Goal: Complete application form

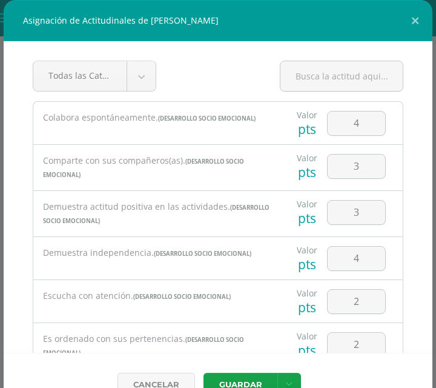
scroll to position [88, 0]
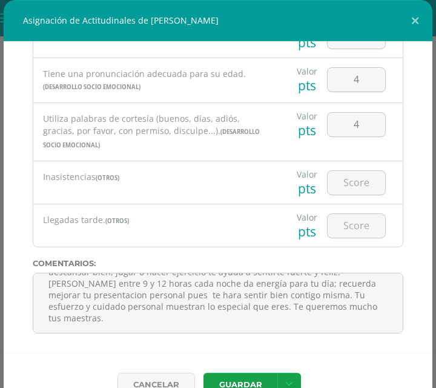
drag, startPoint x: 0, startPoint y: 0, endPoint x: 157, endPoint y: 194, distance: 249.4
click at [157, 194] on div "Inasistencias (OTROS)" at bounding box center [156, 177] width 247 height 33
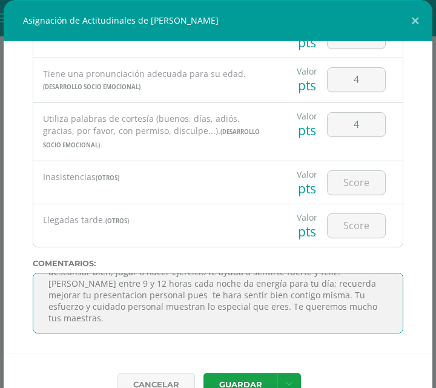
click at [156, 306] on textarea "Estoy muy orgullosa de ti por todo lo que hiciste en esta unidad. Con tu dedica…" at bounding box center [218, 303] width 371 height 61
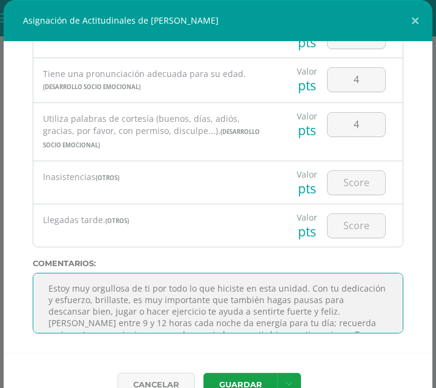
drag, startPoint x: 101, startPoint y: 316, endPoint x: 199, endPoint y: 317, distance: 98.7
click at [199, 317] on textarea "Estoy muy orgullosa de ti por todo lo que hiciste en esta unidad. Con tu dedica…" at bounding box center [218, 303] width 371 height 61
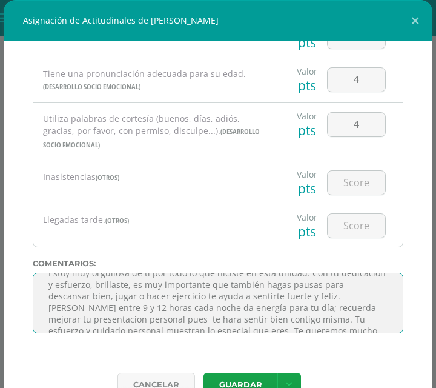
scroll to position [22, 0]
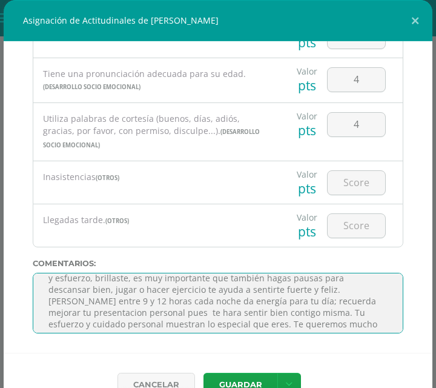
click at [202, 313] on textarea "Estoy muy orgullosa de ti por todo lo que hiciste en esta unidad. Con tu dedica…" at bounding box center [218, 303] width 371 height 61
drag, startPoint x: 207, startPoint y: 301, endPoint x: 239, endPoint y: 305, distance: 32.4
click at [239, 305] on textarea "Estoy muy orgullosa de ti por todo lo que hiciste en esta unidad. Con tu dedica…" at bounding box center [218, 303] width 371 height 61
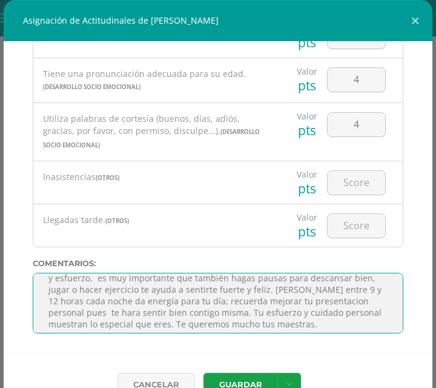
drag, startPoint x: 138, startPoint y: 326, endPoint x: 58, endPoint y: 315, distance: 81.4
click at [58, 315] on textarea "Estoy muy orgullosa de ti por todo lo que hiciste en esta unidad. Con tu dedica…" at bounding box center [218, 303] width 371 height 61
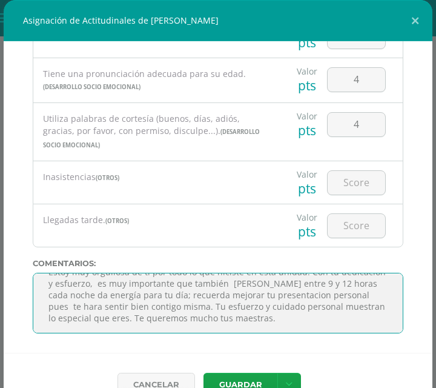
drag, startPoint x: 296, startPoint y: 316, endPoint x: 55, endPoint y: 317, distance: 241.1
click at [55, 317] on textarea "Estoy muy orgullosa de ti por todo lo que hiciste en esta unidad. Con tu dedica…" at bounding box center [218, 303] width 371 height 61
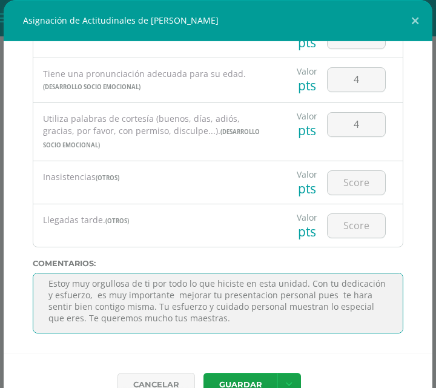
click at [148, 316] on textarea "Estoy muy orgullosa de ti por todo lo que hiciste en esta unidad. Con tu dedica…" at bounding box center [218, 303] width 371 height 61
click at [144, 316] on textarea "Estoy muy orgullosa de ti por todo lo que hiciste en esta unidad. Con tu dedica…" at bounding box center [218, 303] width 371 height 61
drag, startPoint x: 150, startPoint y: 316, endPoint x: 50, endPoint y: 316, distance: 99.3
click at [50, 316] on textarea "Estoy muy orgullosa de ti por todo lo que hiciste en esta unidad. Con tu dedica…" at bounding box center [218, 303] width 371 height 61
click at [320, 302] on textarea "Estoy muy orgullosa de ti por todo lo que hiciste en esta unidad. Con tu dedica…" at bounding box center [218, 303] width 371 height 61
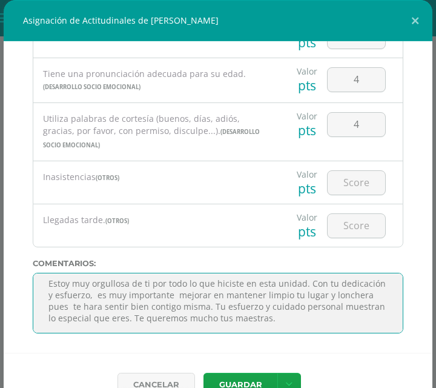
click at [93, 311] on textarea "Estoy muy orgullosa de ti por todo lo que hiciste en esta unidad. Con tu dedica…" at bounding box center [218, 303] width 371 height 61
click at [123, 314] on textarea "Estoy muy orgullosa de ti por todo lo que hiciste en esta unidad. Con tu dedica…" at bounding box center [218, 303] width 371 height 61
click at [163, 317] on textarea "Estoy muy orgullosa de ti por todo lo que hiciste en esta unidad. Con tu dedica…" at bounding box center [218, 303] width 371 height 61
click at [199, 313] on textarea "Estoy muy orgullosa de ti por todo lo que hiciste en esta unidad. Con tu dedica…" at bounding box center [218, 303] width 371 height 61
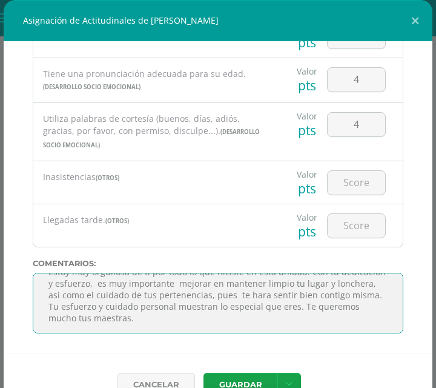
click at [270, 329] on textarea "Estoy muy orgullosa de ti por todo lo que hiciste en esta unidad. Con tu dedica…" at bounding box center [218, 303] width 371 height 61
click at [205, 303] on textarea "Estoy muy orgullosa de ti por todo lo que hiciste en esta unidad. Con tu dedica…" at bounding box center [218, 303] width 371 height 61
click at [94, 303] on textarea "Estoy muy orgullosa de ti por todo lo que hiciste en esta unidad. Con tu dedica…" at bounding box center [218, 303] width 371 height 61
click at [103, 302] on textarea "Estoy muy orgullosa de ti por todo lo que hiciste en esta unidad. Con tu dedica…" at bounding box center [218, 303] width 371 height 61
drag, startPoint x: 103, startPoint y: 302, endPoint x: 84, endPoint y: 302, distance: 18.8
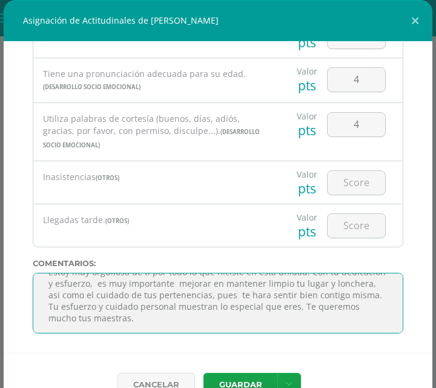
click at [84, 302] on textarea "Estoy muy orgullosa de ti por todo lo que hiciste en esta unidad. Con tu dedica…" at bounding box center [218, 303] width 371 height 61
click at [274, 324] on textarea "Estoy muy orgullosa de ti por todo lo que hiciste en esta unidad. Con tu dedica…" at bounding box center [218, 303] width 371 height 61
drag, startPoint x: 124, startPoint y: 337, endPoint x: 268, endPoint y: 326, distance: 144.0
click at [268, 326] on textarea "Estoy muy orgullosa de ti por todo lo que hiciste en esta unidad. Con tu dedica…" at bounding box center [218, 303] width 371 height 61
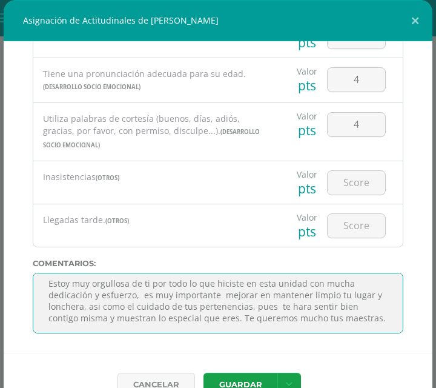
click at [130, 333] on textarea "Estoy muy orgullosa de ti por todo lo que hiciste en esta unidad. Con tu dedica…" at bounding box center [218, 303] width 371 height 61
click at [224, 302] on textarea "Estoy muy orgullosa de ti por todo lo que hiciste en esta unidad. Con tu dedica…" at bounding box center [218, 303] width 371 height 61
click at [329, 333] on textarea "Estoy muy orgullosa de ti por todo lo que hiciste en esta unidad. Con tu dedica…" at bounding box center [218, 303] width 371 height 61
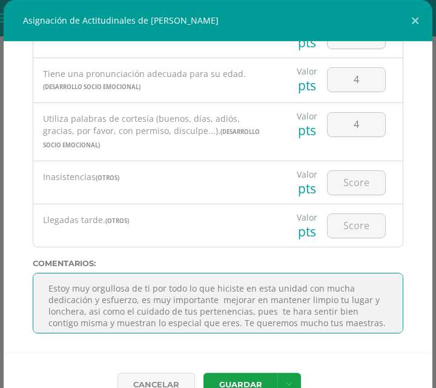
drag, startPoint x: 329, startPoint y: 339, endPoint x: 71, endPoint y: 283, distance: 264.1
click at [71, 283] on div "Todas las Categorias Todas las Categorias DESARROLLO SOCIO EMOCIONAL OTROS Sin …" at bounding box center [218, 196] width 429 height 311
type textarea "Estoy muy orgullosa de ti por todo lo que hiciste en esta unidad con mucha dedi…"
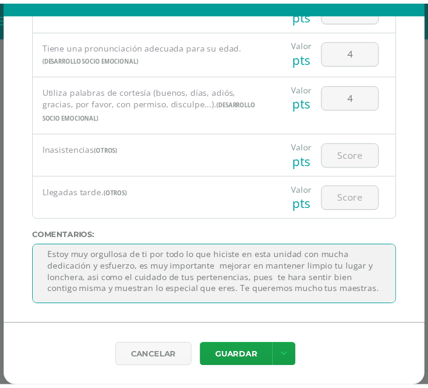
scroll to position [55, 0]
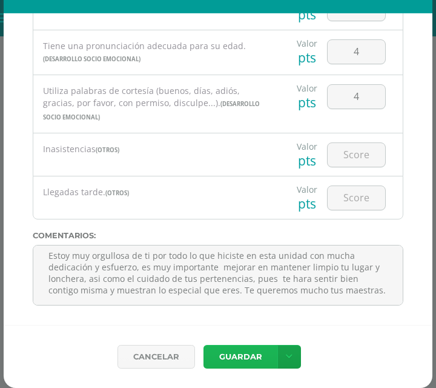
click at [238, 347] on button "Guardar" at bounding box center [241, 357] width 74 height 24
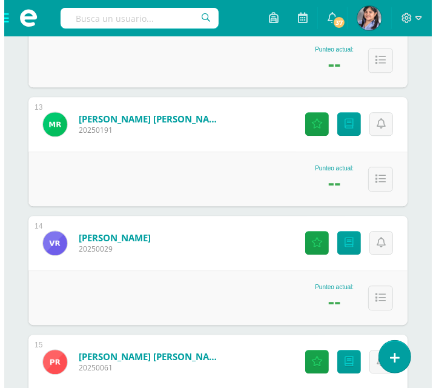
scroll to position [1631, 0]
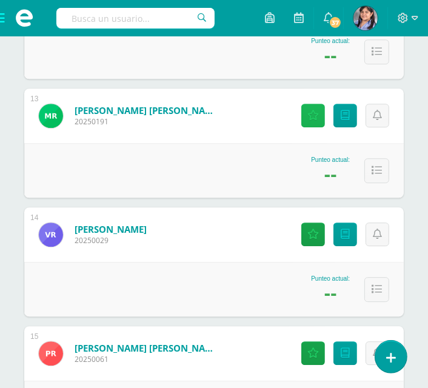
click at [307, 121] on icon at bounding box center [313, 115] width 12 height 10
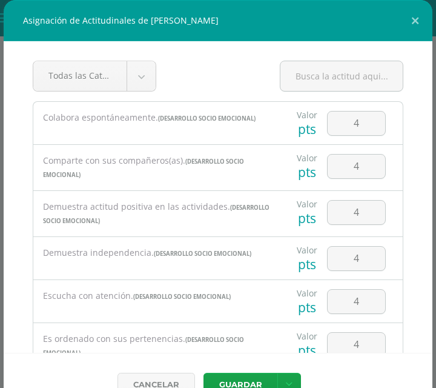
click at [306, 177] on div "Valor pts" at bounding box center [307, 166] width 30 height 42
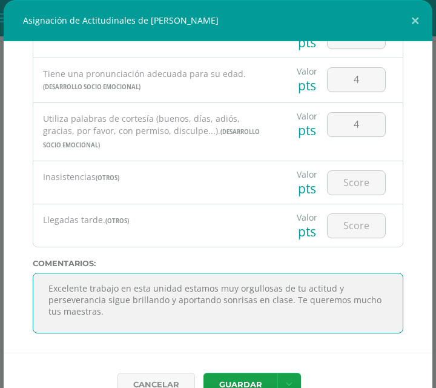
scroll to position [19, 0]
click at [355, 310] on textarea "Excelente trabajo en esta unidad estamos muy orgullosas de tu actitud y perseve…" at bounding box center [218, 303] width 371 height 61
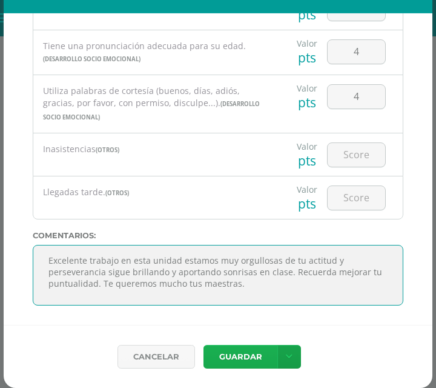
type textarea "Excelente trabajo en esta unidad estamos muy orgullosas de tu actitud y perseve…"
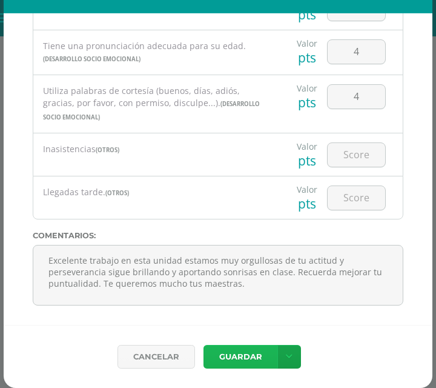
click at [240, 345] on button "Guardar" at bounding box center [241, 357] width 74 height 24
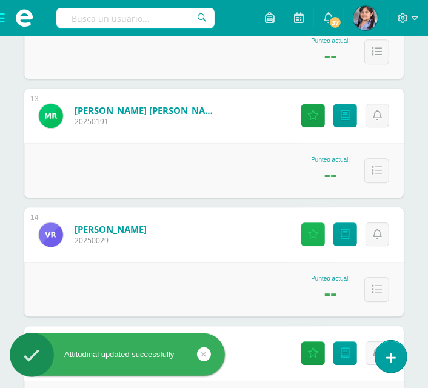
click at [308, 239] on icon at bounding box center [313, 234] width 12 height 10
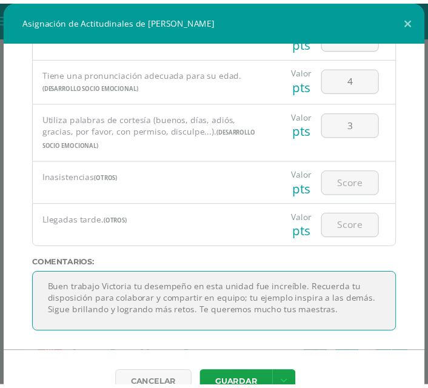
scroll to position [23, 0]
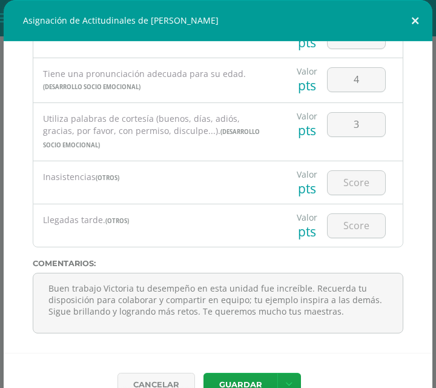
click at [405, 19] on button at bounding box center [415, 20] width 35 height 41
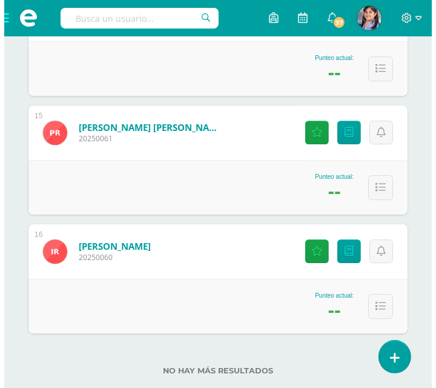
scroll to position [1888, 0]
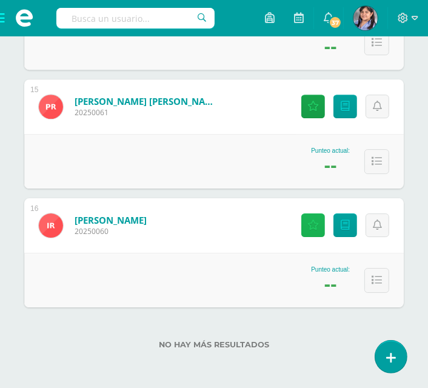
click at [310, 237] on link "Actitudinales" at bounding box center [313, 225] width 24 height 24
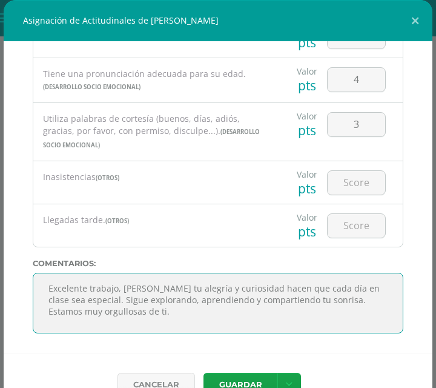
scroll to position [5, 0]
drag, startPoint x: 279, startPoint y: 340, endPoint x: 109, endPoint y: 303, distance: 174.2
click at [109, 303] on textarea "Excelente trabajo, [PERSON_NAME] tu alegría y curiosidad hacen que cada día en …" at bounding box center [218, 303] width 371 height 61
click at [337, 333] on textarea "Excelente trabajo, [PERSON_NAME] tu alegría y curiosidad hacen que cada día en …" at bounding box center [218, 303] width 371 height 61
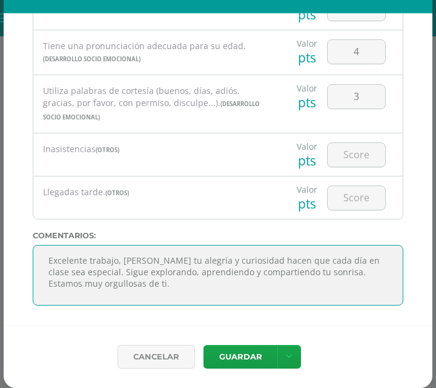
scroll to position [55, 0]
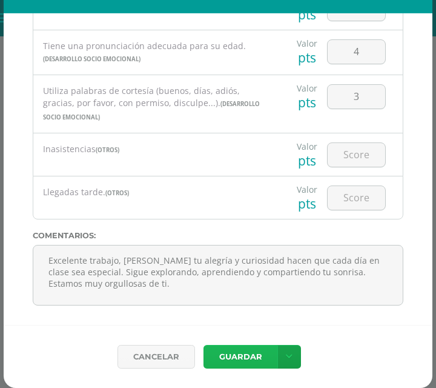
click at [220, 351] on button "Guardar" at bounding box center [241, 357] width 74 height 24
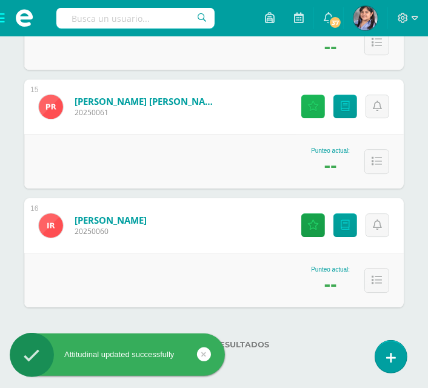
click at [307, 111] on icon at bounding box center [313, 106] width 12 height 10
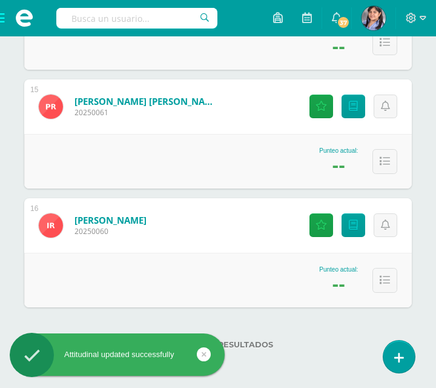
click at [0, 0] on div "Valor pts 1" at bounding box center [0, 0] width 0 height 0
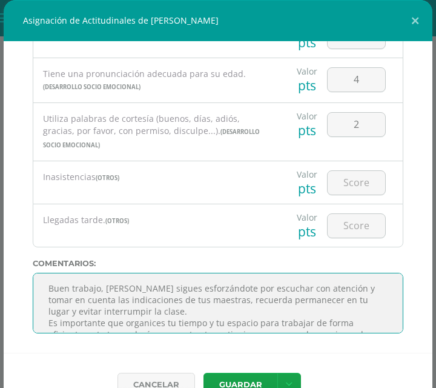
scroll to position [8, 0]
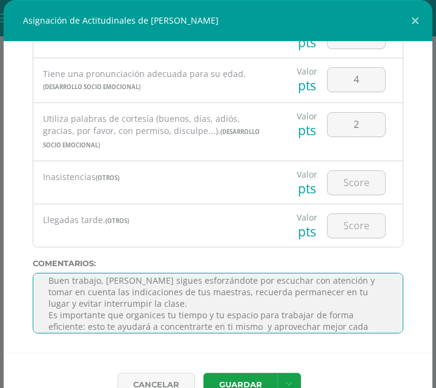
drag, startPoint x: 279, startPoint y: 339, endPoint x: 101, endPoint y: 309, distance: 181.2
click at [101, 309] on textarea "Buen trabajo, [PERSON_NAME] sigues esforzándote por escuchar con atención y tom…" at bounding box center [218, 303] width 371 height 61
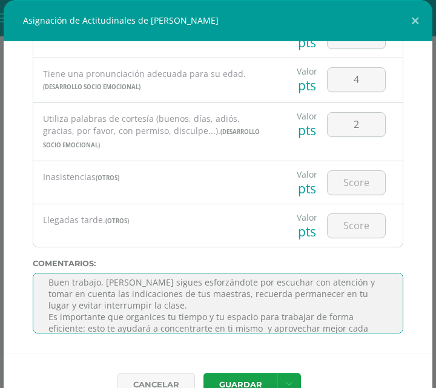
scroll to position [0, 0]
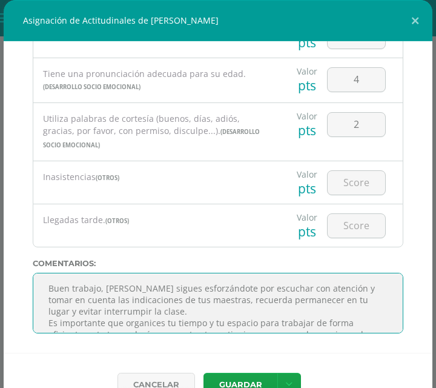
drag, startPoint x: 311, startPoint y: 327, endPoint x: 144, endPoint y: 282, distance: 173.7
click at [144, 282] on div "Todas las Categorias Todas las Categorias DESARROLLO SOCIO EMOCIONAL OTROS Sin …" at bounding box center [218, 196] width 429 height 311
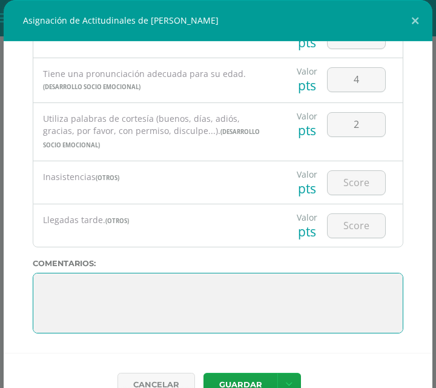
paste textarea "Buen trabajo [PERSON_NAME], sigue esforzándote por escuchar con atención y resp…"
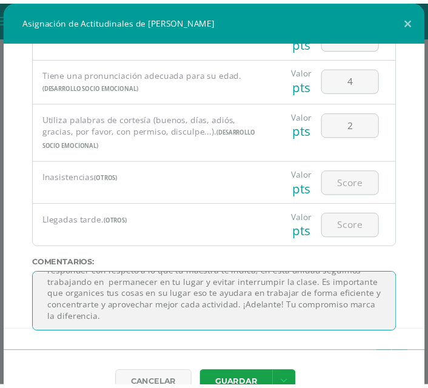
scroll to position [55, 0]
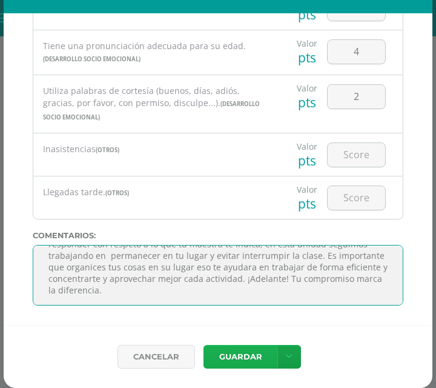
type textarea "Buen trabajo [PERSON_NAME], sigue esforzándote por escuchar con atención y resp…"
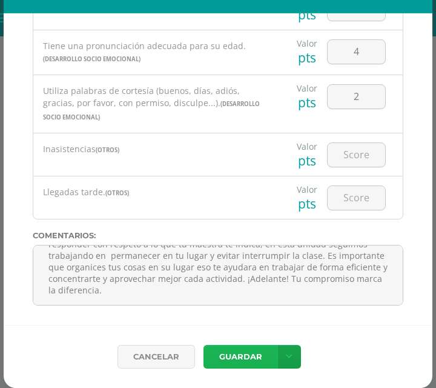
click at [239, 356] on button "Guardar" at bounding box center [241, 357] width 74 height 24
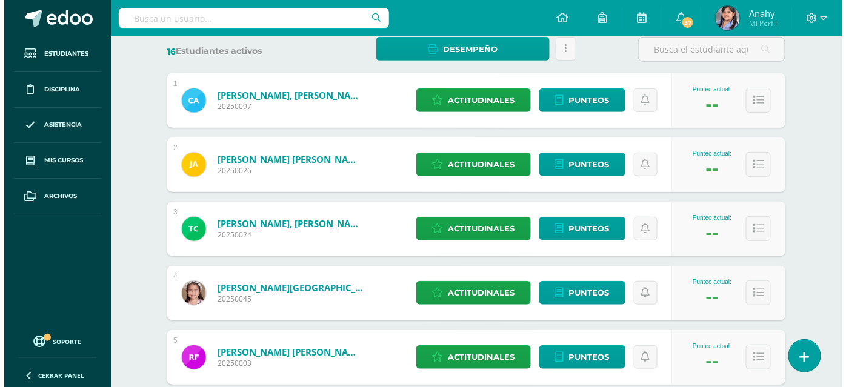
scroll to position [192, 0]
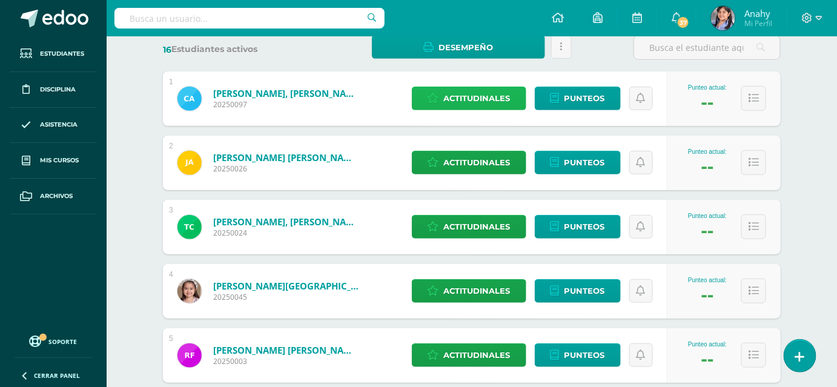
click at [435, 110] on span "Actitudinales" at bounding box center [477, 98] width 67 height 22
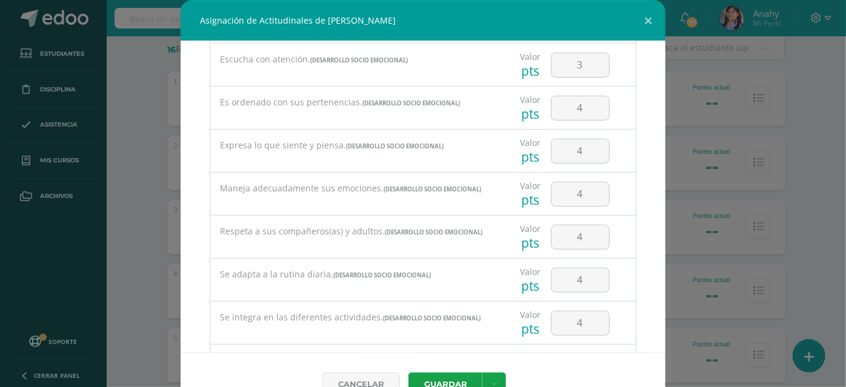
scroll to position [615, 0]
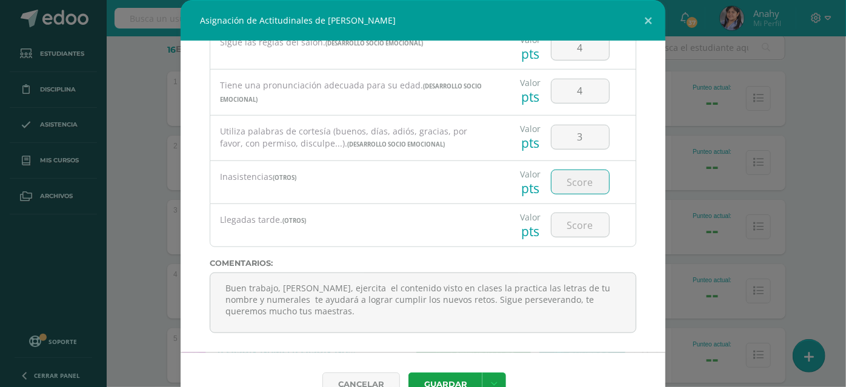
click at [435, 190] on input "number" at bounding box center [580, 182] width 58 height 24
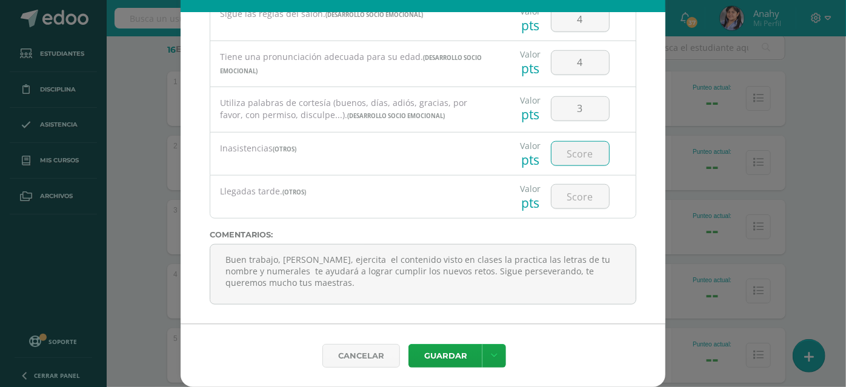
scroll to position [55, 0]
type input "3"
click at [435, 185] on input "number" at bounding box center [580, 197] width 58 height 24
click at [435, 142] on input "3" at bounding box center [580, 154] width 58 height 24
type input "4"
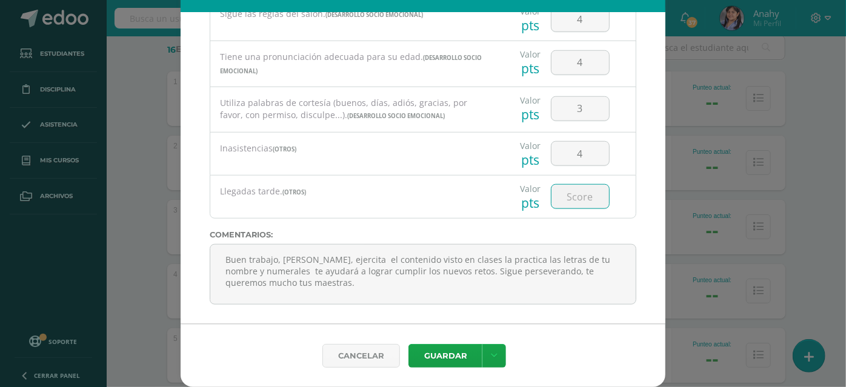
click at [435, 185] on input "number" at bounding box center [580, 197] width 58 height 24
type input "1"
click at [432, 349] on button "Guardar" at bounding box center [445, 356] width 74 height 24
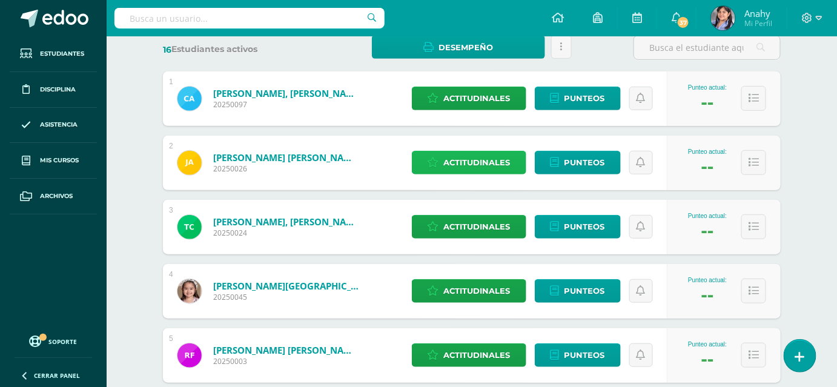
click at [435, 174] on span "Actitudinales" at bounding box center [477, 162] width 67 height 22
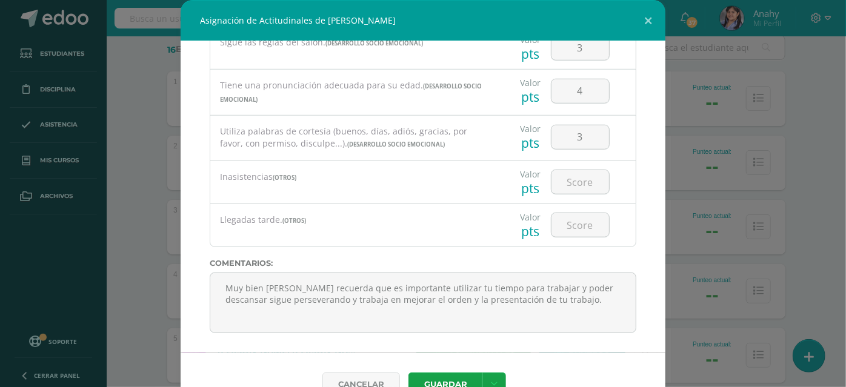
scroll to position [615, 0]
click at [435, 182] on input "number" at bounding box center [580, 182] width 58 height 24
type input "2"
type input "3"
click at [435, 233] on input "number" at bounding box center [580, 225] width 58 height 24
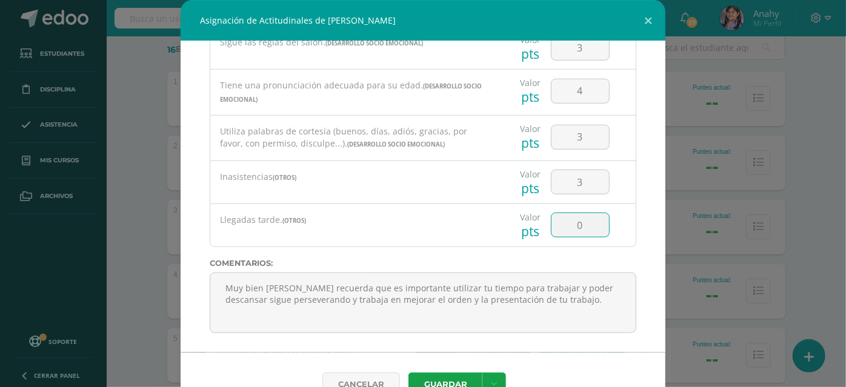
scroll to position [55, 0]
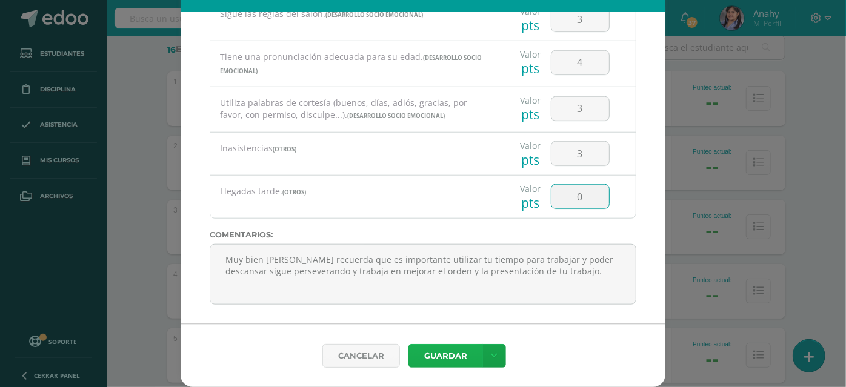
type input "0"
click at [435, 351] on button "Guardar" at bounding box center [445, 356] width 74 height 24
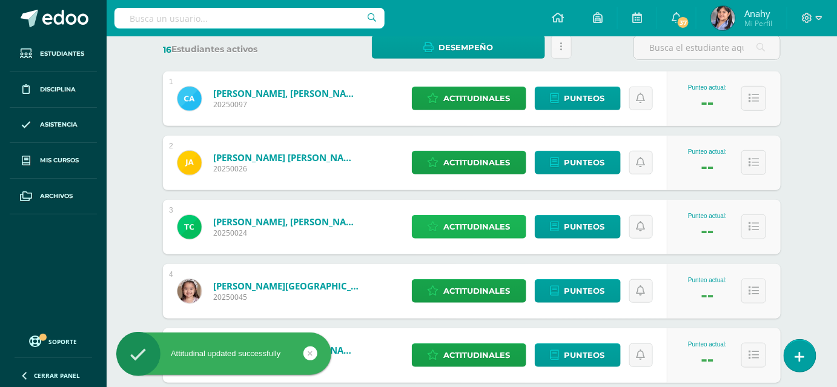
click at [435, 238] on span "Actitudinales" at bounding box center [477, 227] width 67 height 22
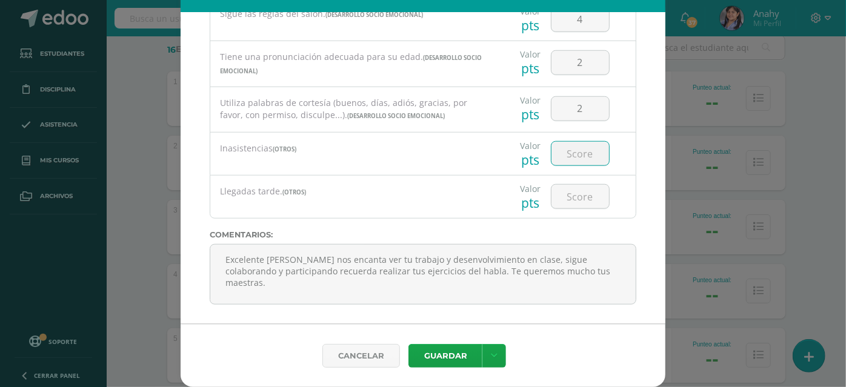
click at [435, 142] on input "number" at bounding box center [580, 154] width 58 height 24
type input "2"
type input "1"
click at [435, 185] on input "number" at bounding box center [580, 197] width 58 height 24
type input "0"
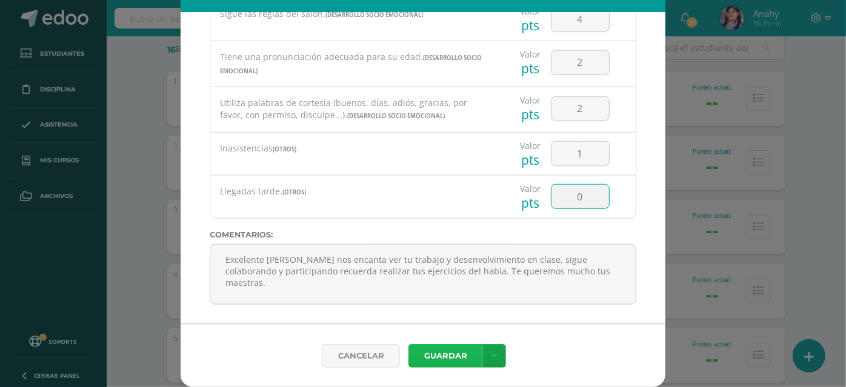
click at [435, 359] on button "Guardar" at bounding box center [445, 356] width 74 height 24
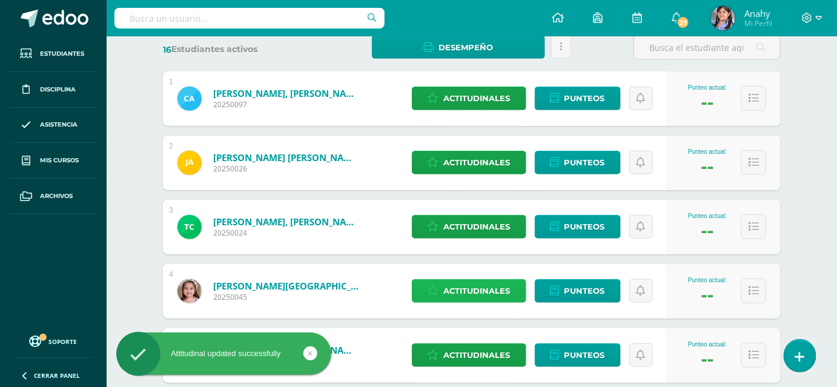
click at [435, 302] on span "Actitudinales" at bounding box center [477, 291] width 67 height 22
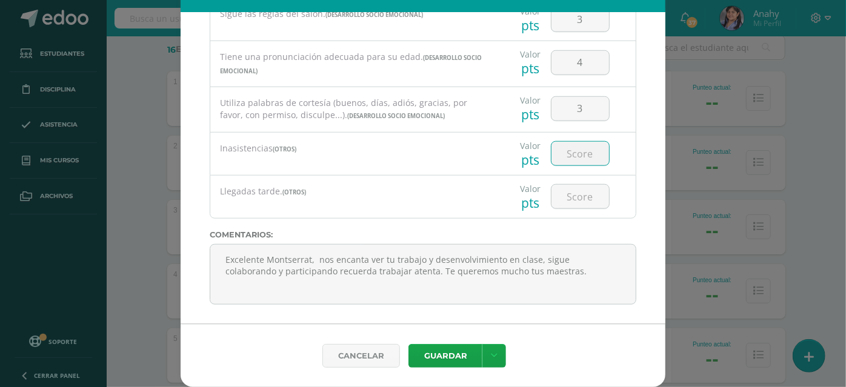
click at [435, 142] on input "number" at bounding box center [580, 154] width 58 height 24
type input "1"
click at [435, 185] on input "number" at bounding box center [580, 197] width 58 height 24
type input "0"
click at [423, 353] on button "Guardar" at bounding box center [445, 356] width 74 height 24
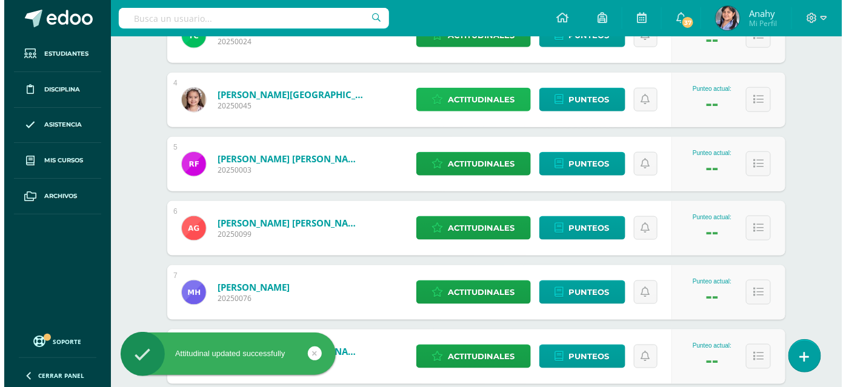
scroll to position [392, 0]
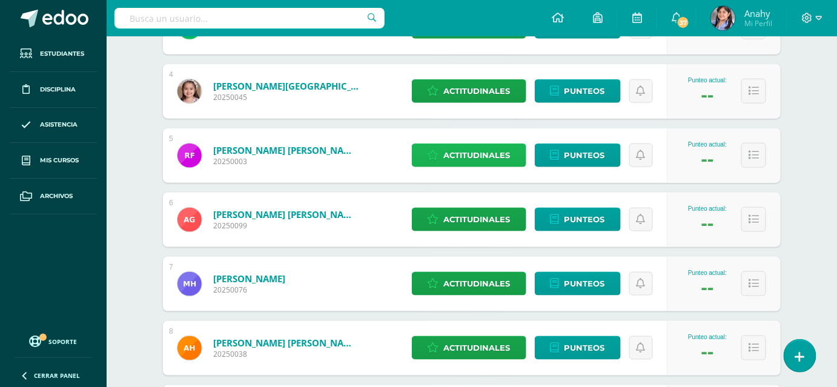
click at [435, 167] on span "Actitudinales" at bounding box center [477, 155] width 67 height 22
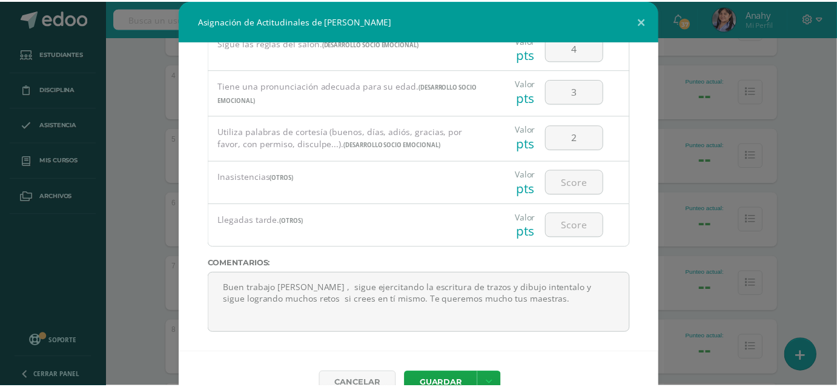
scroll to position [55, 0]
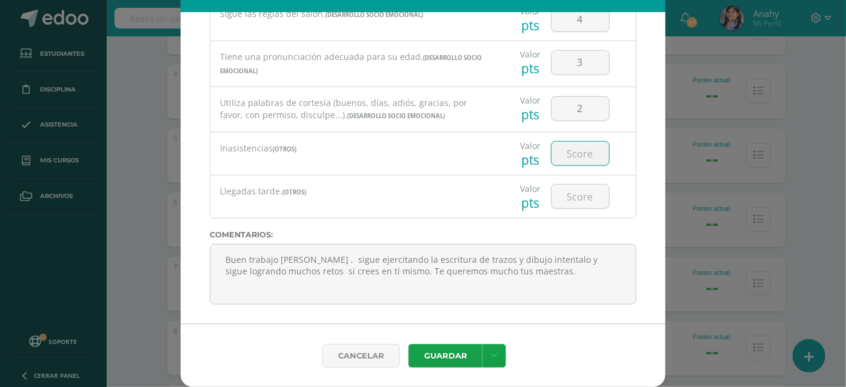
click at [435, 142] on input "number" at bounding box center [580, 154] width 58 height 24
type input "8"
click at [435, 185] on input "number" at bounding box center [580, 197] width 58 height 24
type input "8"
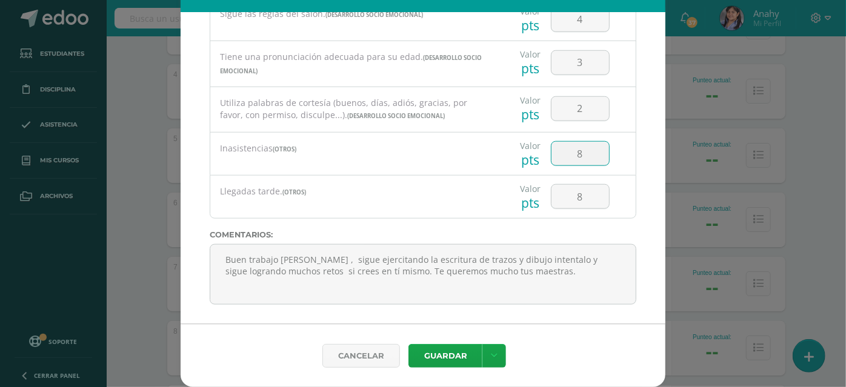
click at [435, 142] on input "8" at bounding box center [580, 154] width 58 height 24
type input "4"
click at [429, 360] on button "Guardar" at bounding box center [445, 356] width 74 height 24
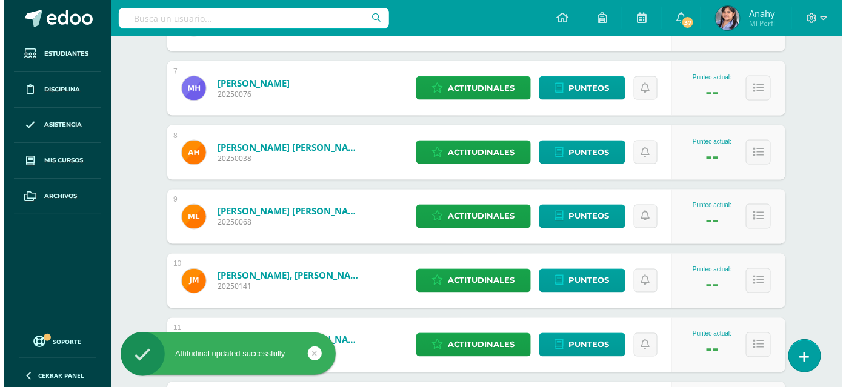
scroll to position [584, 0]
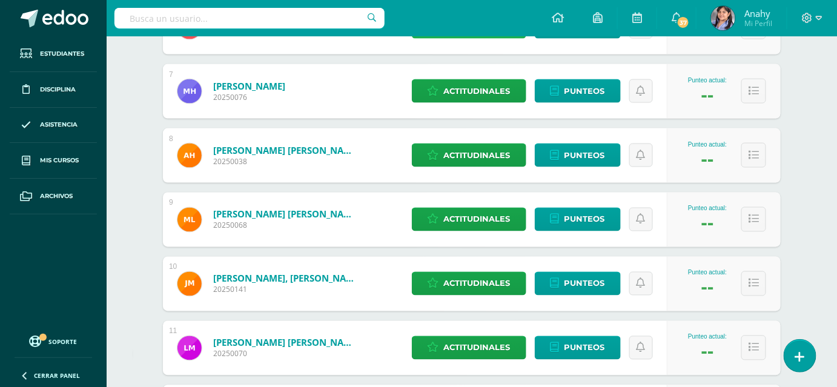
click at [435, 38] on span "Actitudinales" at bounding box center [477, 27] width 67 height 22
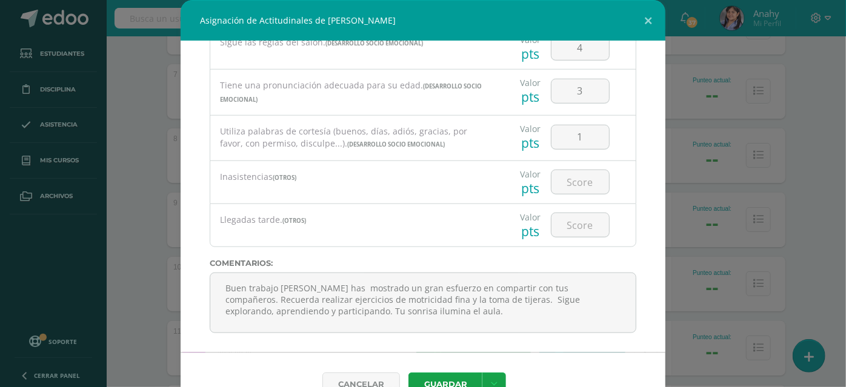
scroll to position [55, 0]
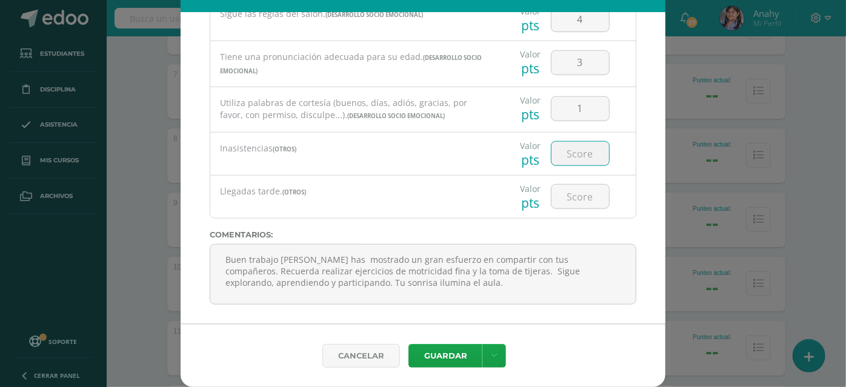
click at [435, 142] on input "number" at bounding box center [580, 154] width 58 height 24
type input "2"
click at [435, 185] on input "number" at bounding box center [580, 197] width 58 height 24
type input "3"
click at [435, 358] on button "Guardar" at bounding box center [445, 356] width 74 height 24
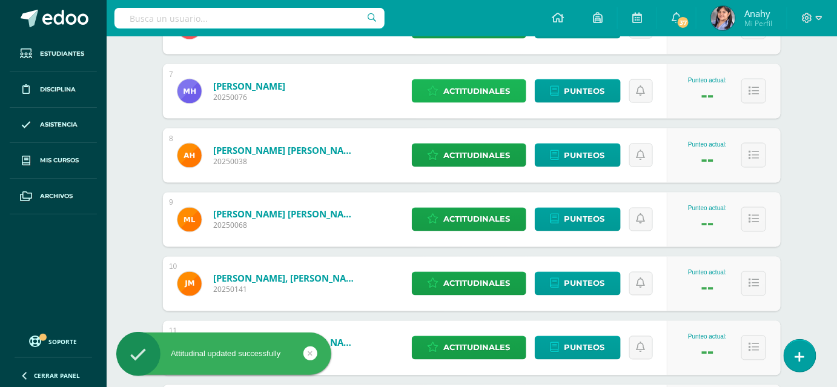
click at [435, 102] on span "Actitudinales" at bounding box center [477, 91] width 67 height 22
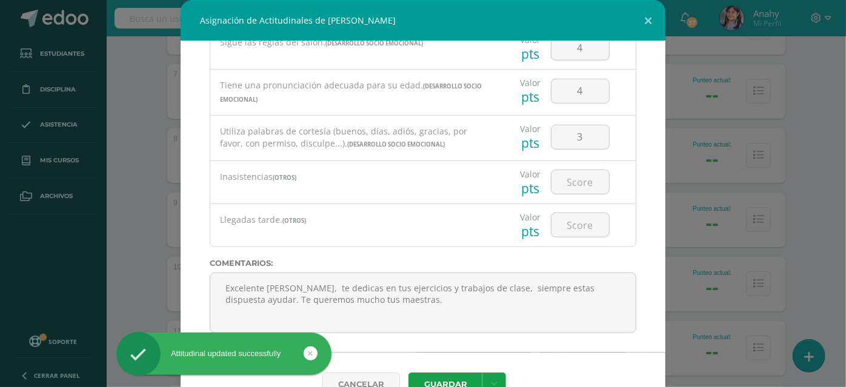
scroll to position [615, 0]
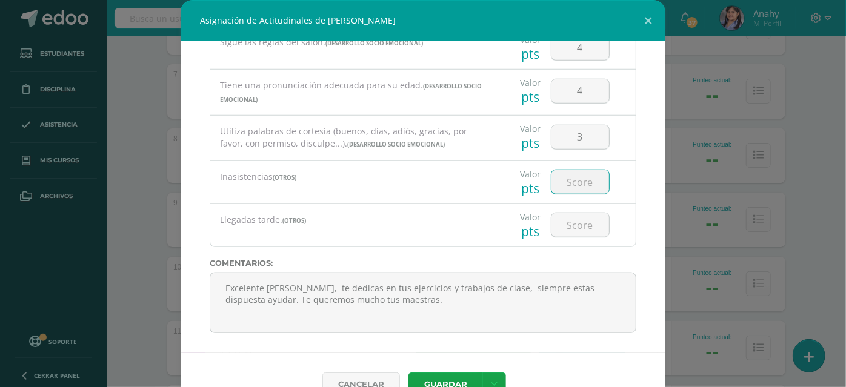
click at [435, 190] on input "number" at bounding box center [580, 182] width 58 height 24
type input "1"
click at [435, 233] on input "number" at bounding box center [580, 225] width 58 height 24
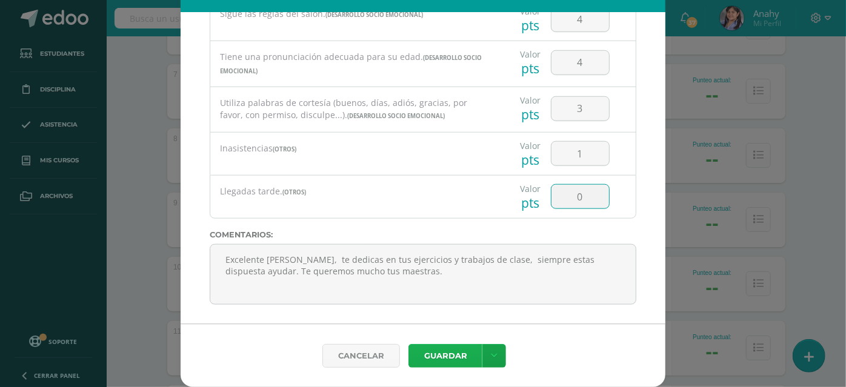
type input "0"
click at [435, 360] on button "Guardar" at bounding box center [445, 356] width 74 height 24
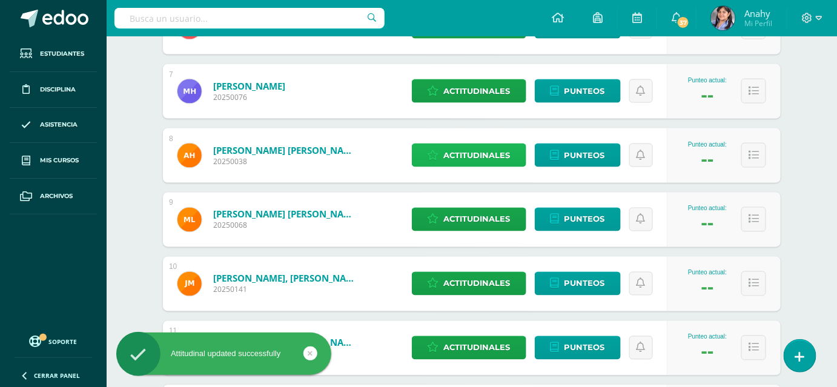
click at [435, 167] on span "Actitudinales" at bounding box center [477, 155] width 67 height 22
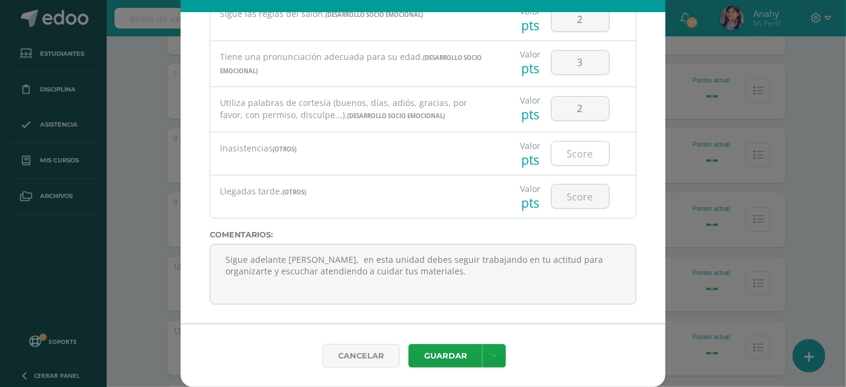
click at [435, 142] on input "number" at bounding box center [580, 154] width 58 height 24
type input "12"
click at [435, 185] on input "number" at bounding box center [580, 197] width 58 height 24
type input "1"
click at [435, 358] on button "Guardar" at bounding box center [445, 356] width 74 height 24
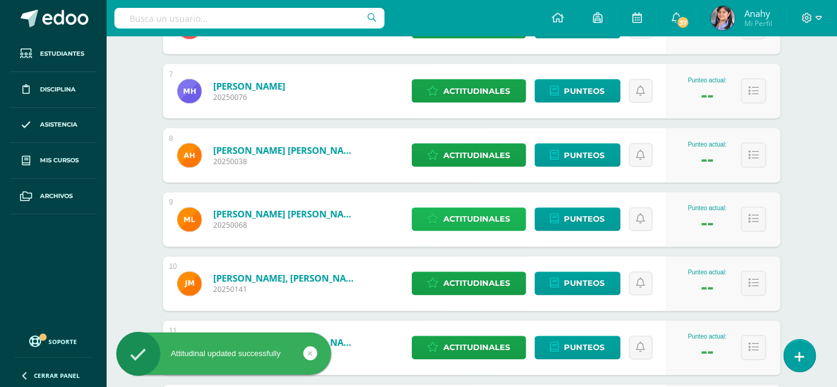
click at [435, 231] on span "Actitudinales" at bounding box center [477, 219] width 67 height 22
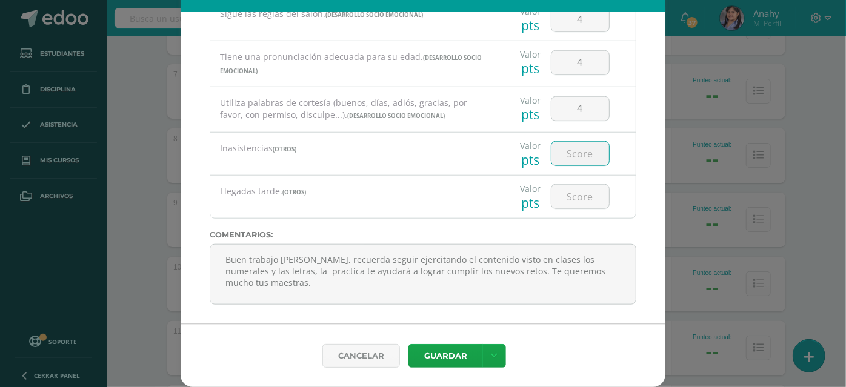
click at [435, 142] on input "number" at bounding box center [580, 154] width 58 height 24
type input "2"
click at [435, 185] on input "number" at bounding box center [580, 197] width 58 height 24
type input "4"
type input "5"
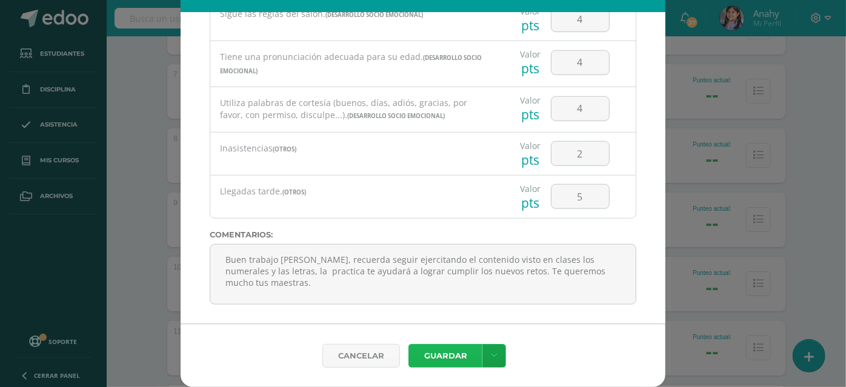
click at [429, 349] on button "Guardar" at bounding box center [445, 356] width 74 height 24
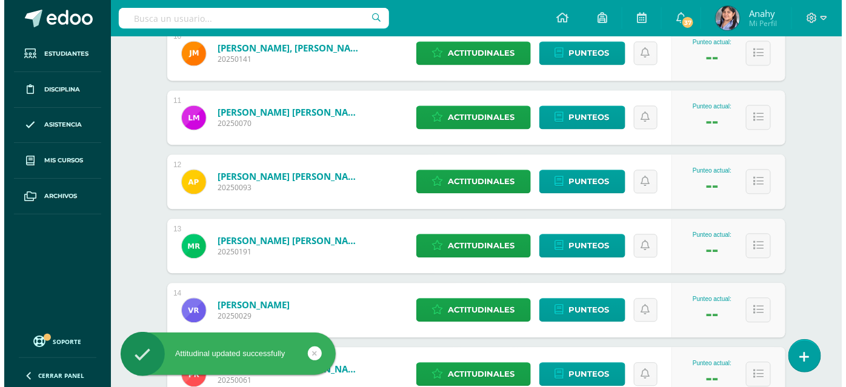
scroll to position [836, 0]
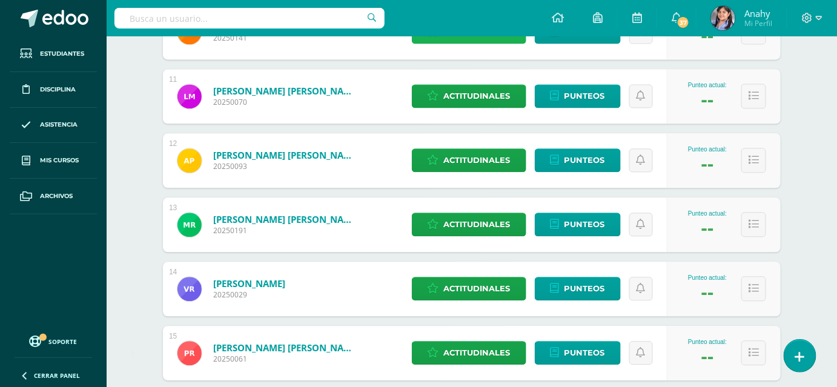
click at [435, 43] on span "Actitudinales" at bounding box center [477, 32] width 67 height 22
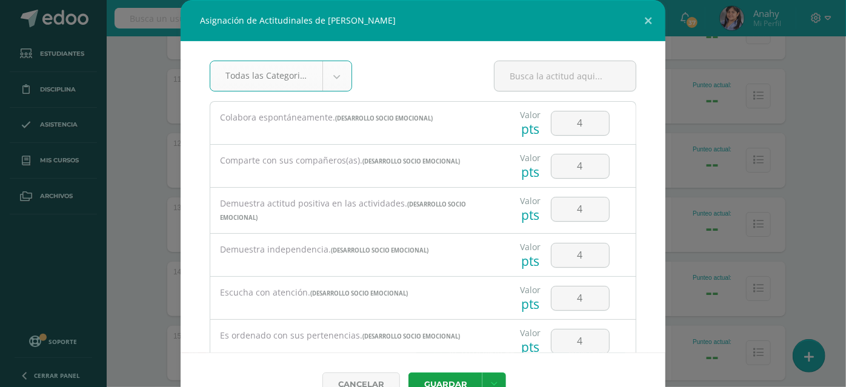
scroll to position [615, 0]
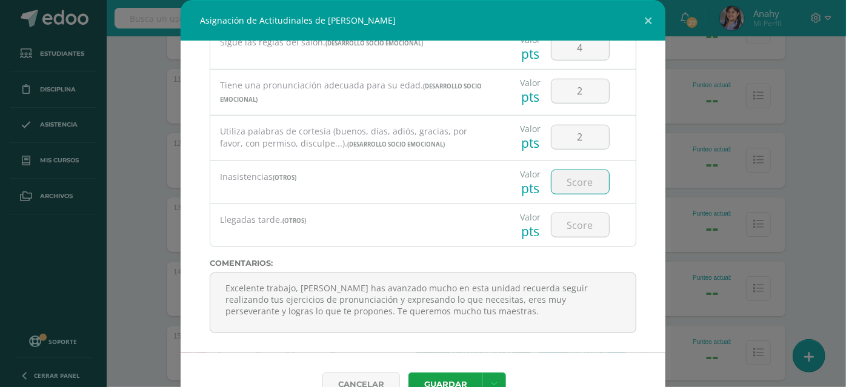
click at [435, 188] on input "number" at bounding box center [580, 182] width 58 height 24
type input "1"
click at [435, 228] on input "number" at bounding box center [580, 225] width 58 height 24
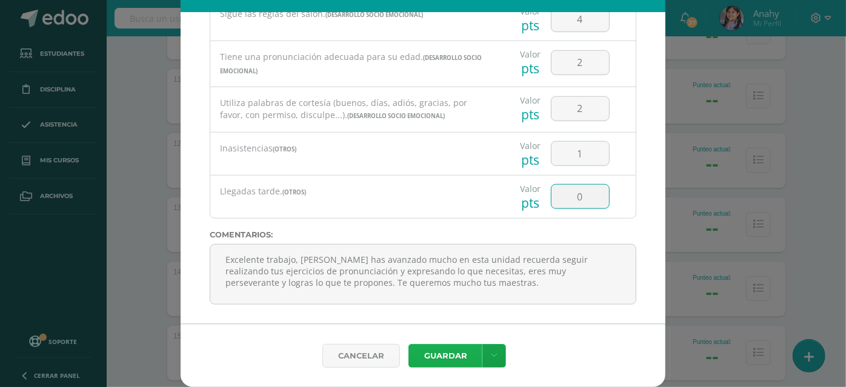
type input "0"
click at [435, 357] on button "Guardar" at bounding box center [445, 356] width 74 height 24
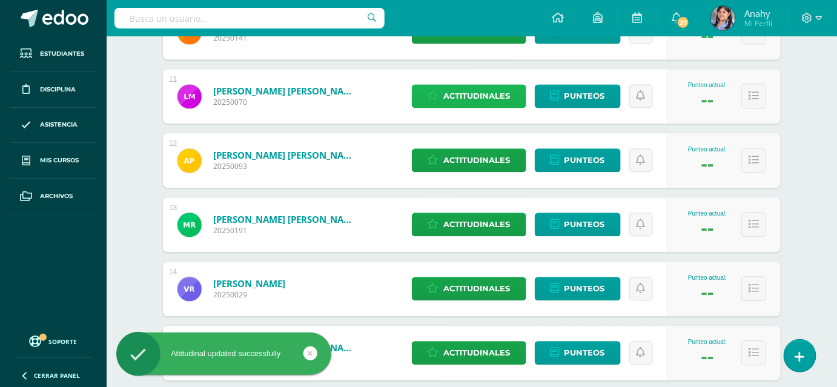
click at [435, 107] on span "Actitudinales" at bounding box center [477, 96] width 67 height 22
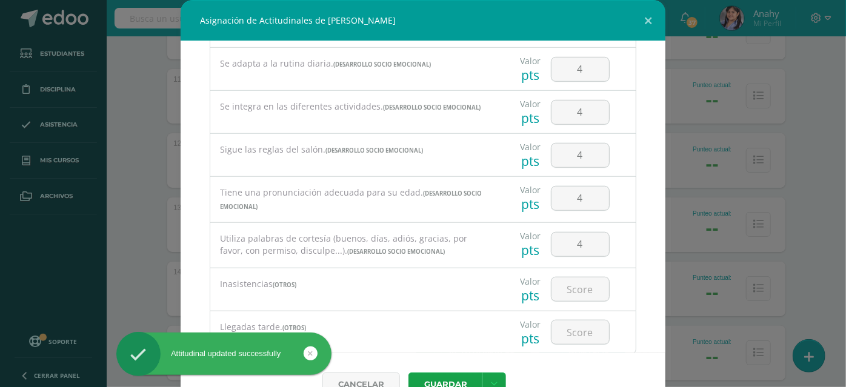
scroll to position [615, 0]
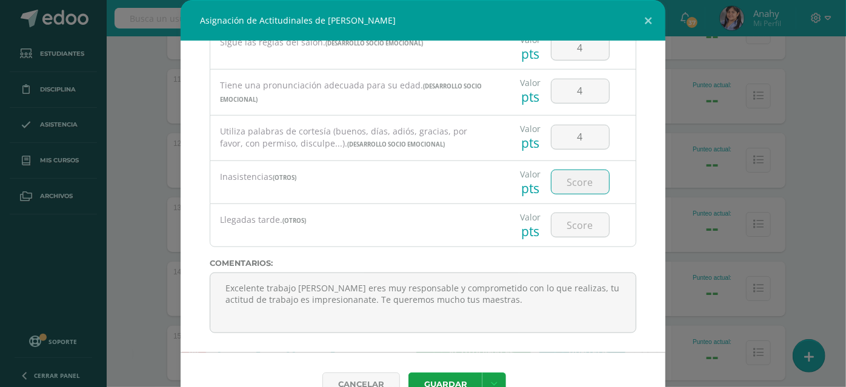
click at [435, 193] on input "number" at bounding box center [580, 182] width 58 height 24
type input "4"
click at [435, 233] on input "number" at bounding box center [580, 225] width 58 height 24
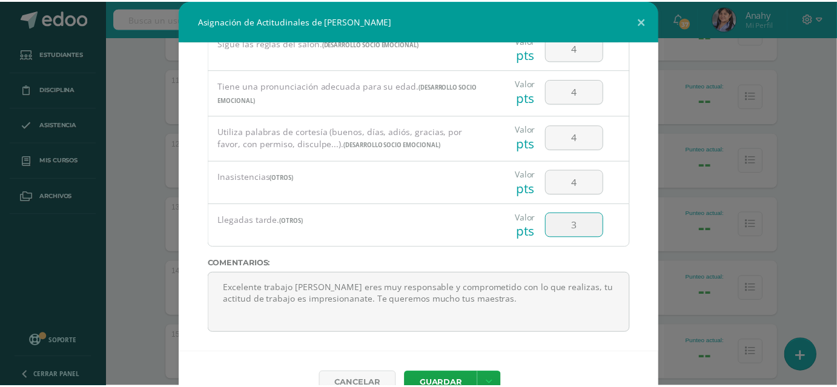
scroll to position [55, 0]
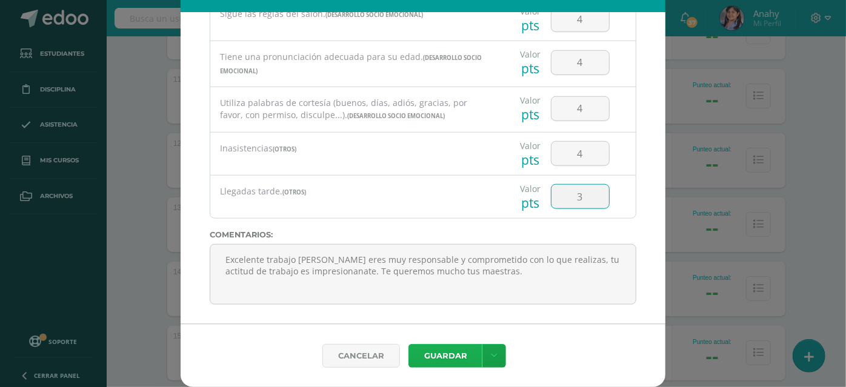
type input "3"
click at [433, 345] on button "Guardar" at bounding box center [445, 356] width 74 height 24
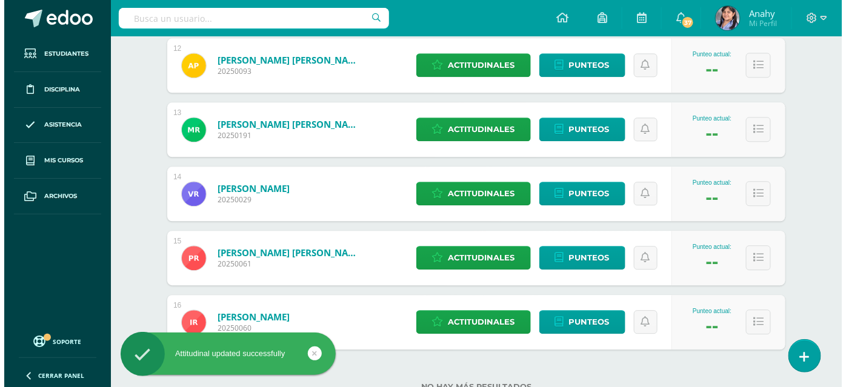
scroll to position [951, 0]
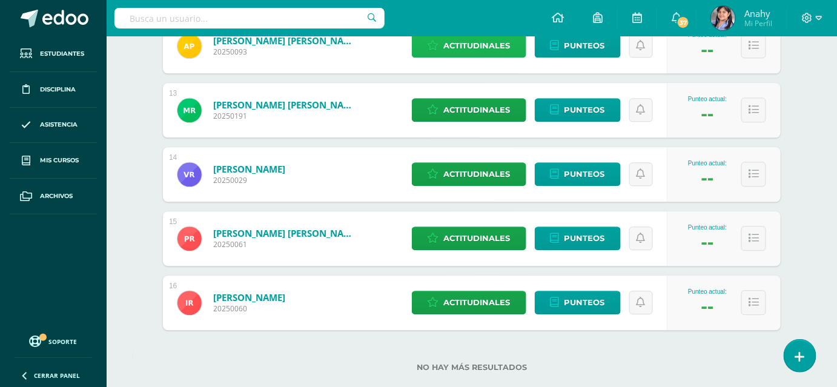
click at [435, 57] on span "Actitudinales" at bounding box center [477, 46] width 67 height 22
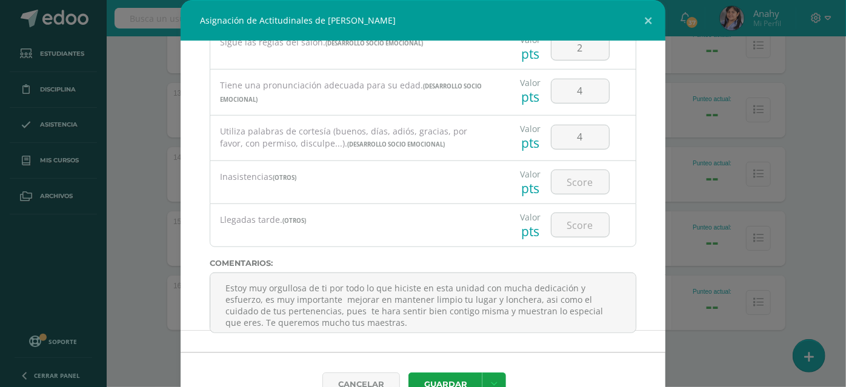
scroll to position [615, 0]
click at [435, 191] on input "number" at bounding box center [580, 182] width 58 height 24
type input "2"
click at [435, 237] on input "number" at bounding box center [580, 225] width 58 height 24
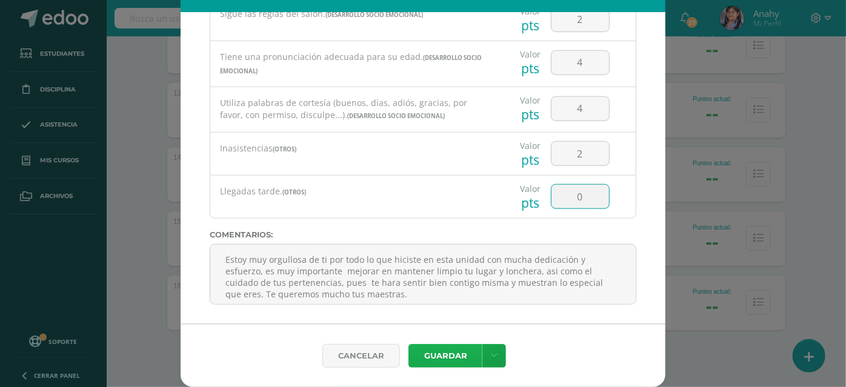
type input "0"
click at [435, 353] on button "Guardar" at bounding box center [445, 356] width 74 height 24
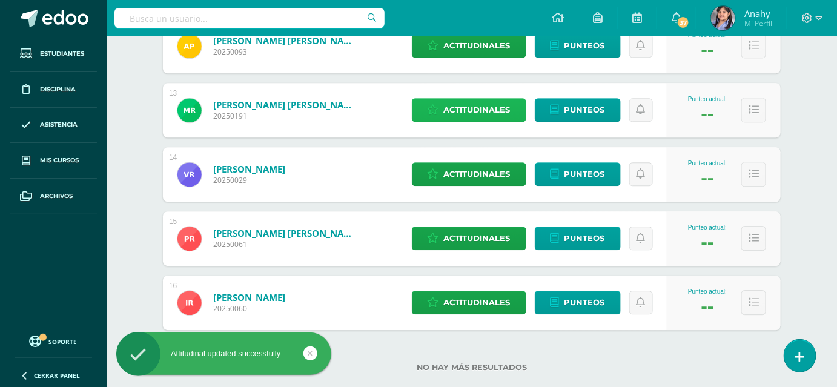
click at [435, 121] on span "Actitudinales" at bounding box center [477, 110] width 67 height 22
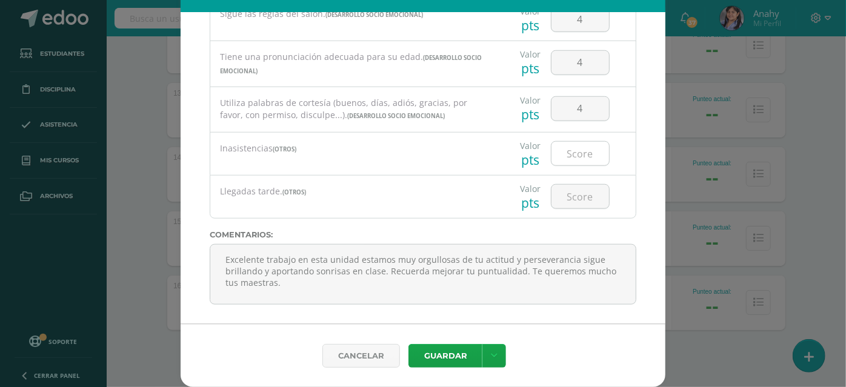
click at [435, 142] on input "number" at bounding box center [580, 154] width 58 height 24
click at [435, 185] on input "number" at bounding box center [580, 197] width 58 height 24
type input "5"
click at [435, 142] on input "number" at bounding box center [580, 154] width 58 height 24
type input "3"
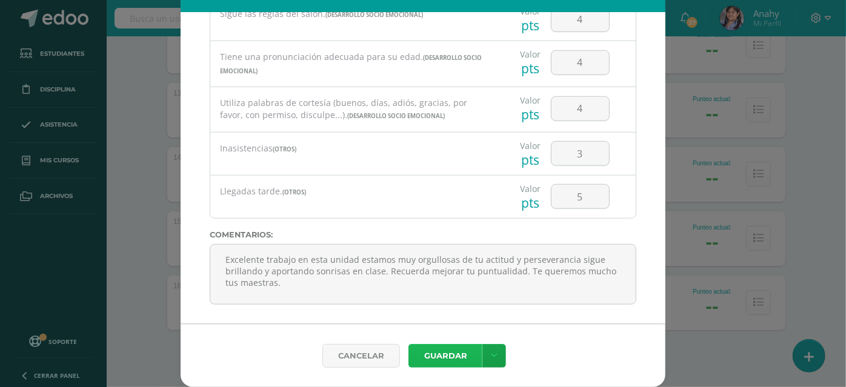
click at [435, 353] on button "Guardar" at bounding box center [445, 356] width 74 height 24
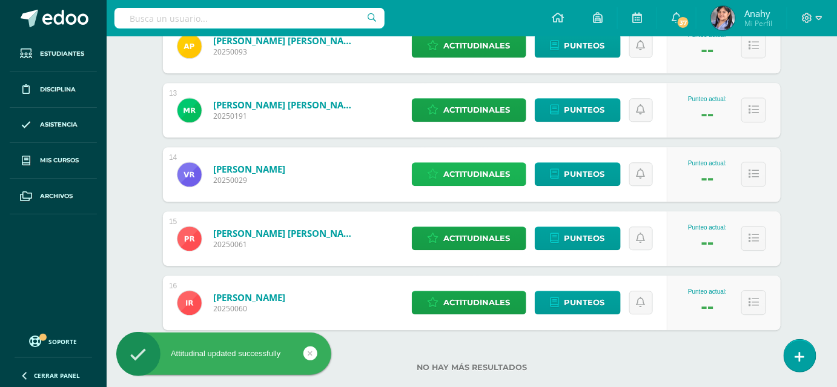
click at [435, 185] on span "Actitudinales" at bounding box center [477, 174] width 67 height 22
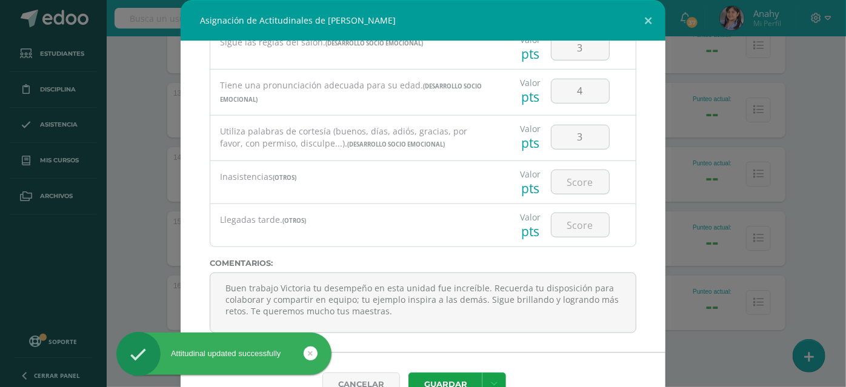
scroll to position [615, 0]
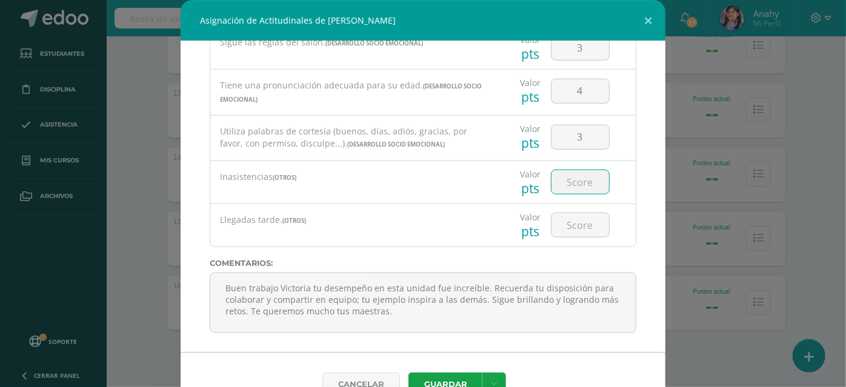
click at [435, 191] on input "number" at bounding box center [580, 182] width 58 height 24
type input "1"
click at [435, 237] on input "number" at bounding box center [580, 225] width 58 height 24
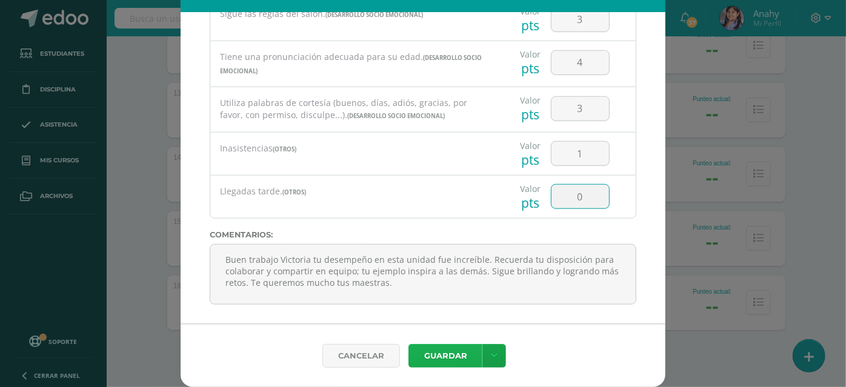
type input "0"
click at [428, 346] on button "Guardar" at bounding box center [445, 356] width 74 height 24
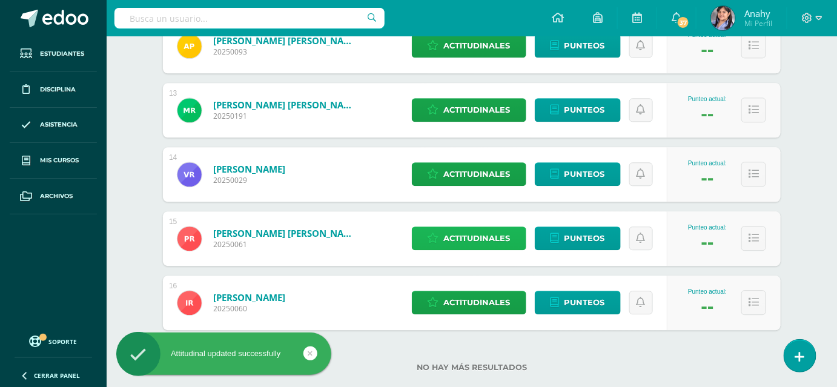
click at [435, 250] on span "Actitudinales" at bounding box center [477, 238] width 67 height 22
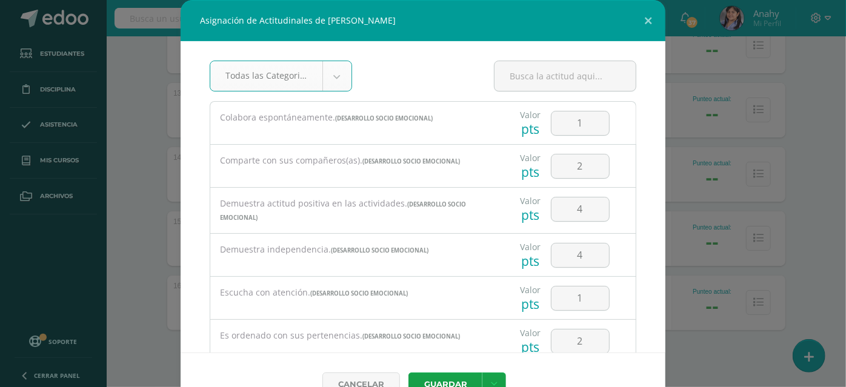
scroll to position [615, 0]
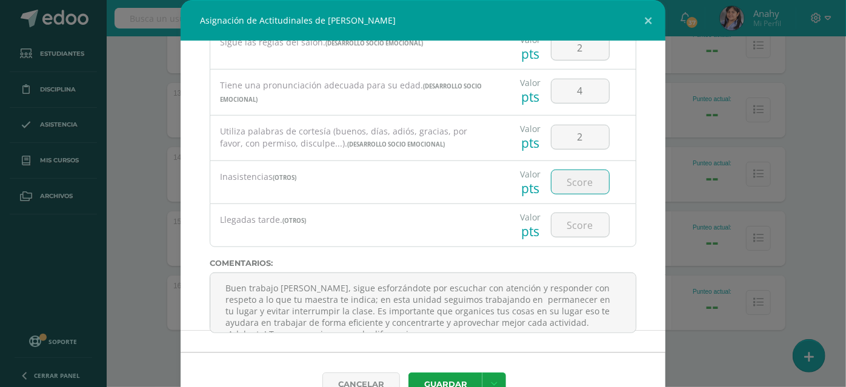
click at [435, 193] on input "number" at bounding box center [580, 182] width 58 height 24
type input "0"
click at [435, 233] on input "number" at bounding box center [580, 225] width 58 height 24
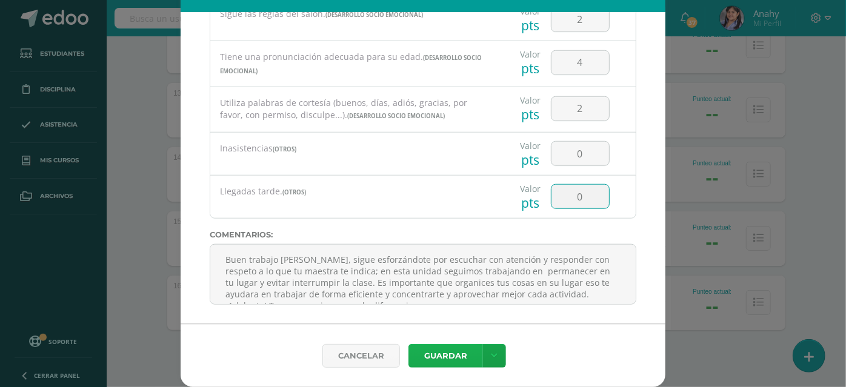
type input "0"
click at [435, 353] on button "Guardar" at bounding box center [445, 356] width 74 height 24
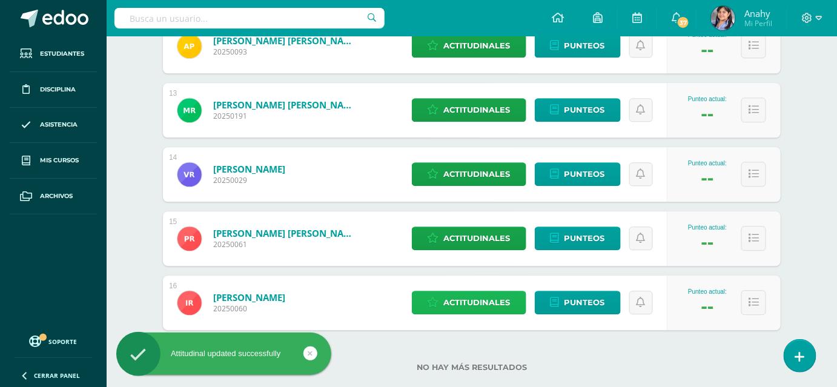
click at [435, 314] on span "Actitudinales" at bounding box center [477, 302] width 67 height 22
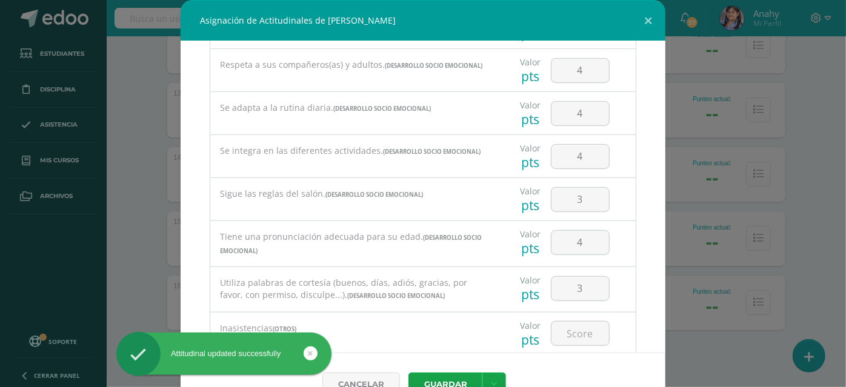
scroll to position [615, 0]
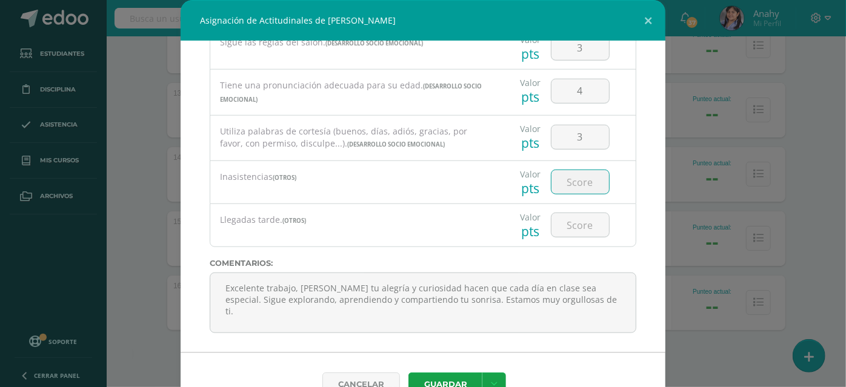
click at [435, 190] on input "number" at bounding box center [580, 182] width 58 height 24
type input "0"
click at [435, 232] on input "number" at bounding box center [580, 225] width 58 height 24
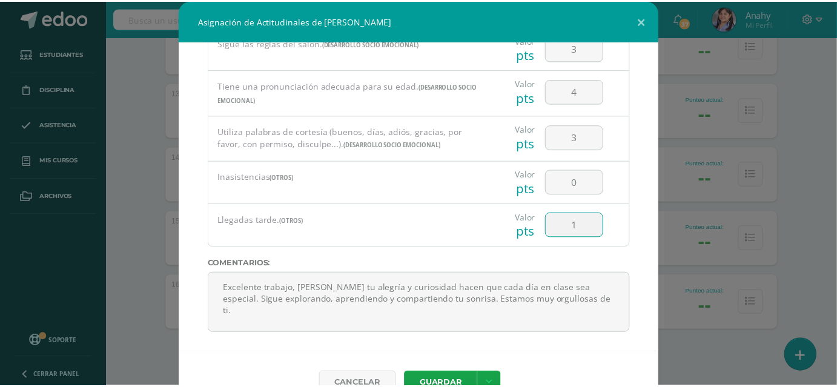
scroll to position [55, 0]
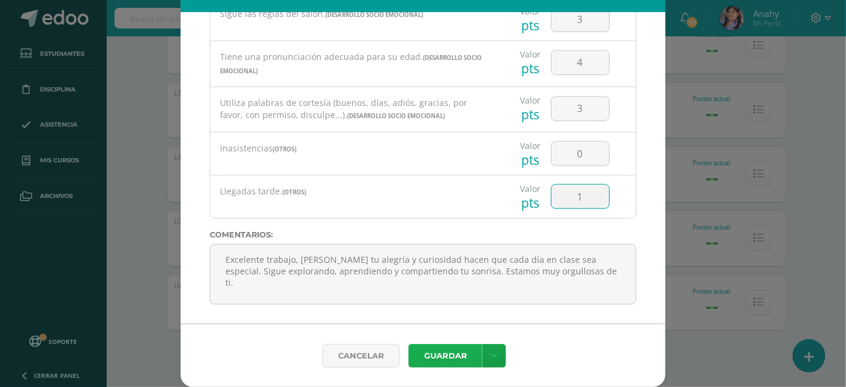
type input "1"
click at [435, 348] on button "Guardar" at bounding box center [445, 356] width 74 height 24
